Goal: Navigation & Orientation: Understand site structure

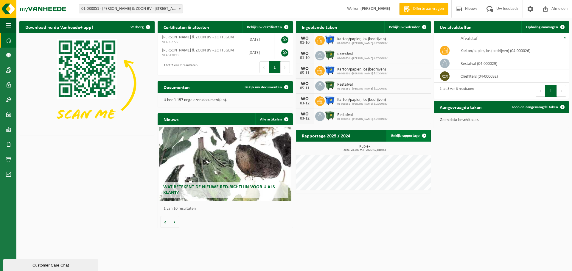
click at [410, 136] on link "Bekijk rapportage" at bounding box center [408, 136] width 44 height 12
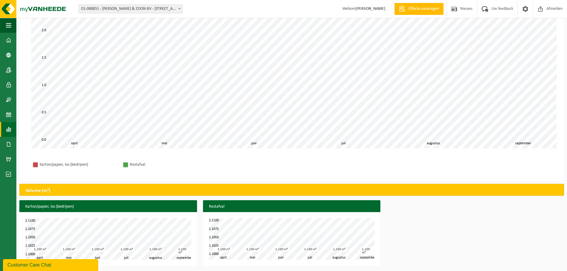
scroll to position [67, 0]
click at [7, 52] on span at bounding box center [8, 55] width 5 height 15
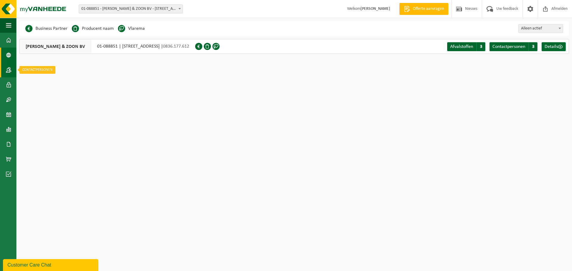
click at [10, 68] on span at bounding box center [8, 70] width 5 height 15
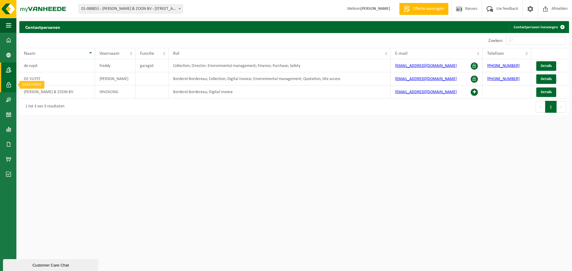
click at [9, 83] on span at bounding box center [8, 84] width 5 height 15
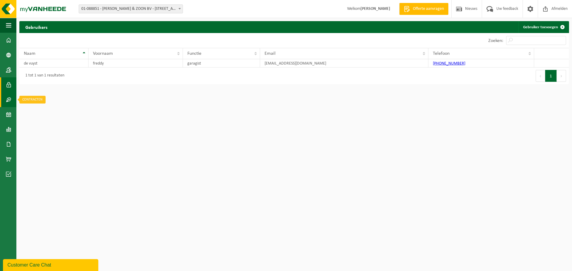
click at [10, 97] on span at bounding box center [8, 99] width 5 height 15
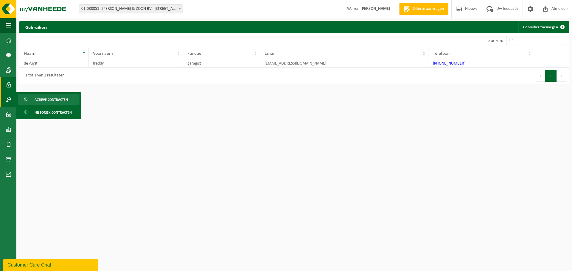
click at [49, 100] on span "Actieve contracten" at bounding box center [51, 99] width 33 height 11
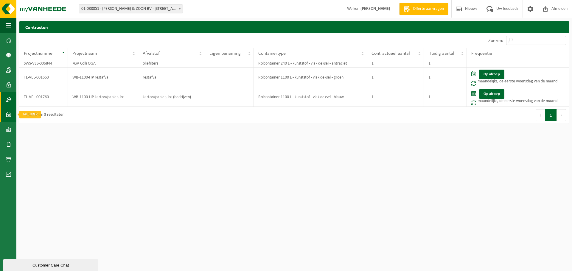
click at [10, 114] on span at bounding box center [8, 114] width 5 height 15
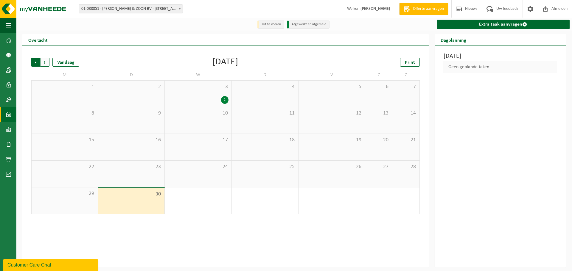
click at [43, 61] on span "Volgende" at bounding box center [45, 62] width 9 height 9
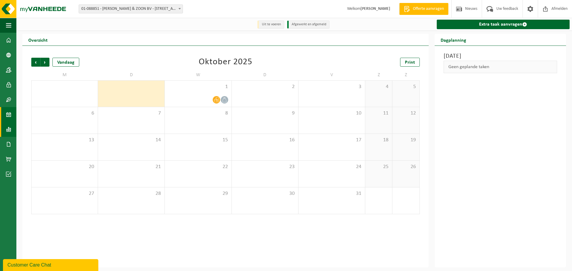
click at [8, 128] on span at bounding box center [8, 129] width 5 height 15
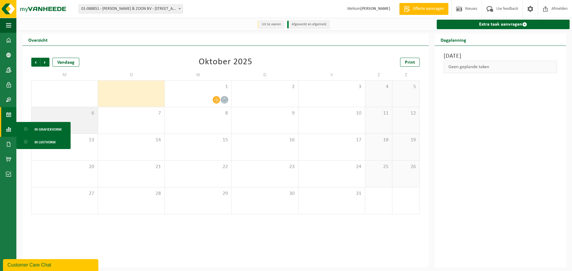
click at [38, 130] on span "In grafiekvorm" at bounding box center [48, 129] width 27 height 11
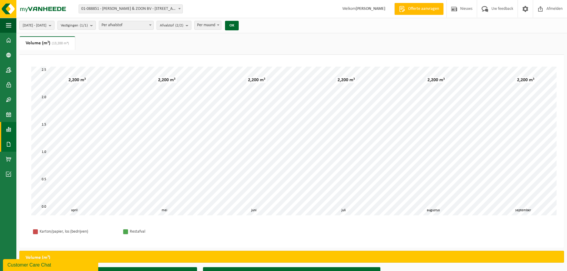
click at [10, 141] on span at bounding box center [8, 144] width 5 height 15
click at [39, 156] on span "Documenten" at bounding box center [46, 157] width 22 height 11
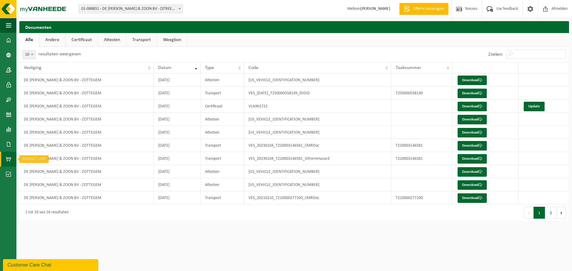
click at [12, 158] on link "Product Shop" at bounding box center [8, 159] width 16 height 15
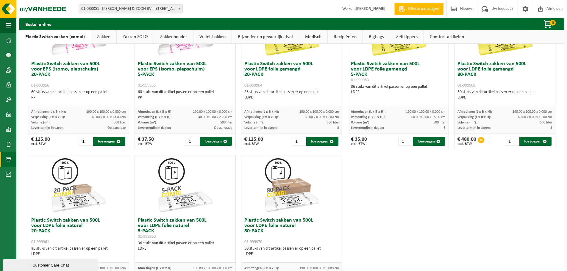
scroll to position [288, 0]
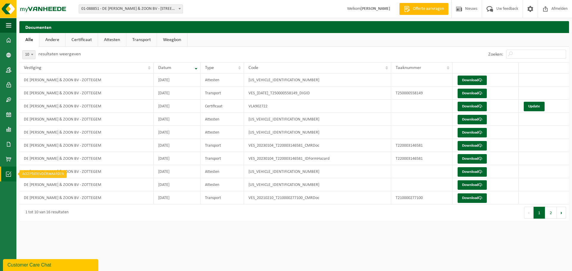
click at [8, 171] on span at bounding box center [8, 174] width 5 height 15
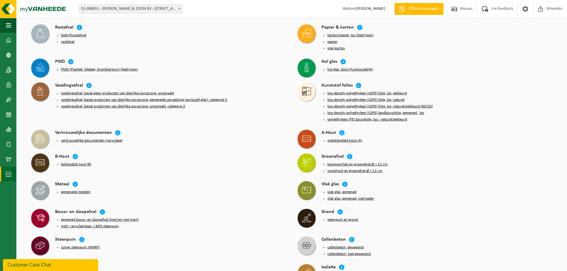
scroll to position [89, 0]
